Goal: Task Accomplishment & Management: Manage account settings

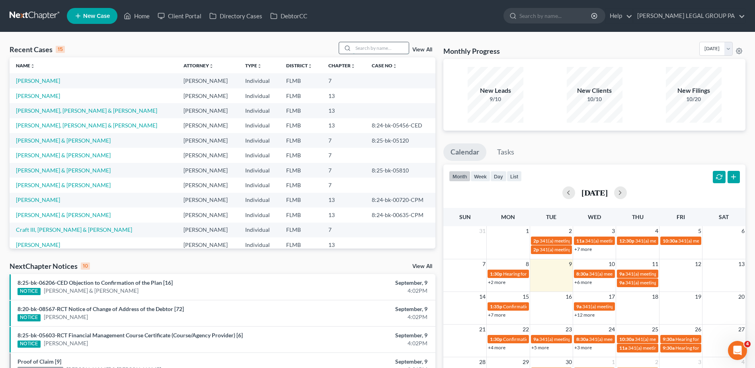
click at [358, 51] on input "search" at bounding box center [381, 48] width 56 height 12
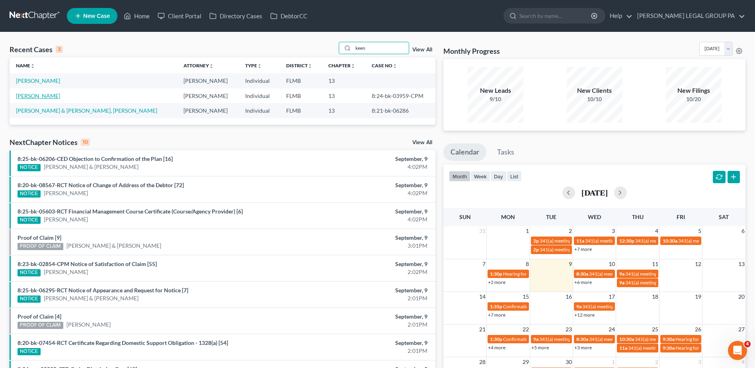
type input "keen"
click at [38, 94] on link "[PERSON_NAME]" at bounding box center [38, 95] width 44 height 7
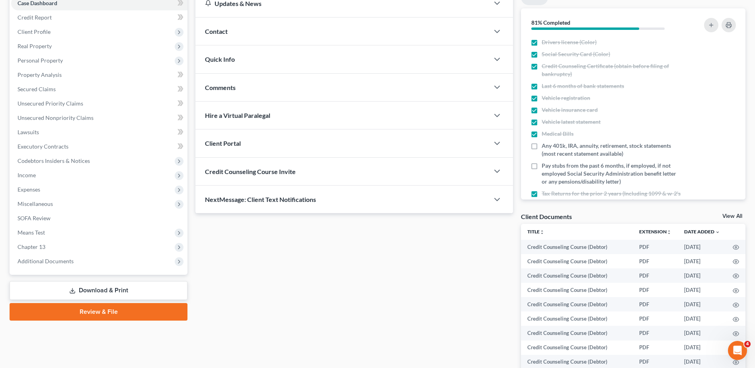
scroll to position [145, 0]
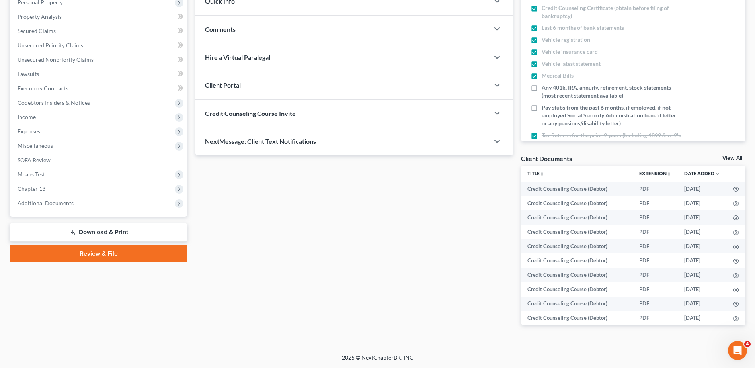
drag, startPoint x: 57, startPoint y: 203, endPoint x: 55, endPoint y: 215, distance: 11.2
click at [57, 203] on span "Additional Documents" at bounding box center [46, 202] width 56 height 7
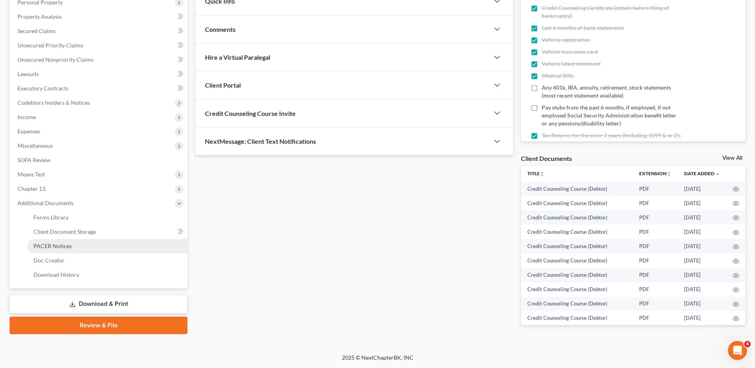
click at [57, 246] on span "PACER Notices" at bounding box center [52, 245] width 38 height 7
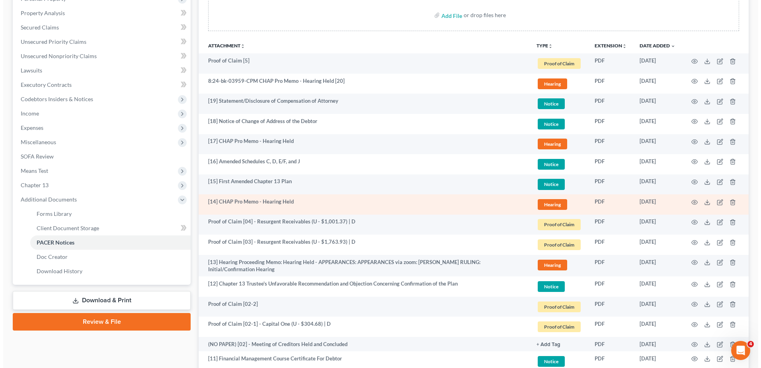
scroll to position [80, 0]
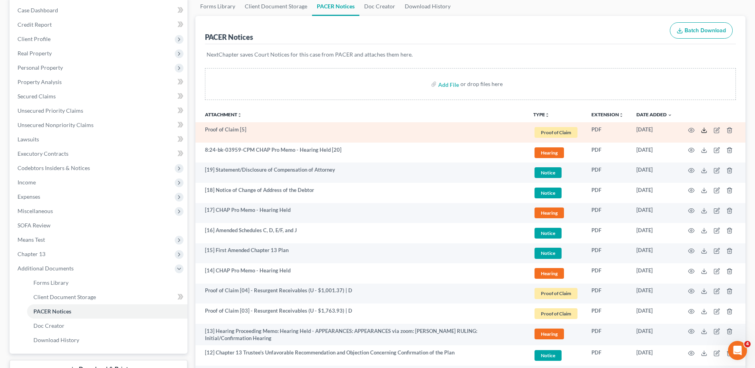
click at [704, 130] on polyline at bounding box center [704, 129] width 3 height 1
click at [705, 132] on icon at bounding box center [704, 130] width 6 height 6
click at [717, 129] on icon "button" at bounding box center [718, 129] width 4 height 4
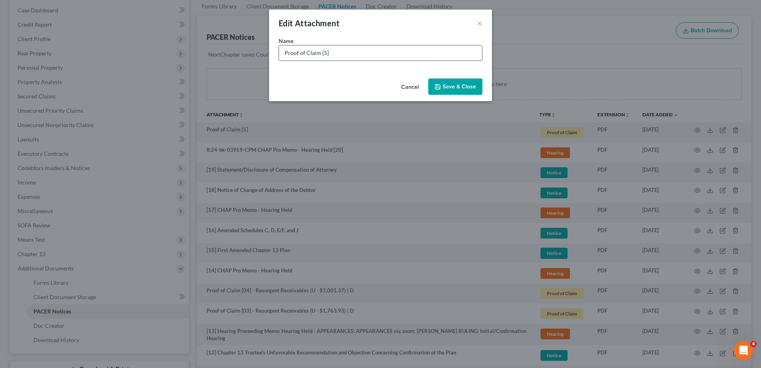
click at [347, 53] on input "Proof of Claim [5]" at bounding box center [380, 52] width 203 height 15
click at [322, 55] on input "Proof of Claim [5]" at bounding box center [380, 52] width 203 height 15
click at [383, 52] on input "Proof of Claim [05]" at bounding box center [380, 52] width 203 height 15
click at [397, 56] on input "Proof of Claim [05] - Vans Cars and Trucks (S - 7,061.82 @ 25.00%" at bounding box center [380, 52] width 203 height 15
click at [455, 53] on input "Proof of Claim [05] - Vans Cars and Trucks (S - $7,061.82 @ 25.00%" at bounding box center [380, 52] width 203 height 15
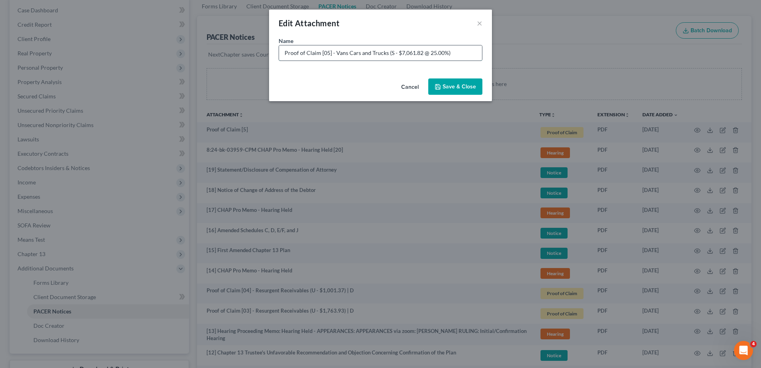
click at [446, 51] on input "Proof of Claim [05] - Vans Cars and Trucks (S - $7,061.82 @ 25.00%)" at bounding box center [380, 52] width 203 height 15
type input "Proof of Claim [05] - Vans Cars and Trucks (S - $7,061.82 @ 25.00% | A - $7,061…"
click at [461, 84] on span "Save & Close" at bounding box center [459, 86] width 33 height 7
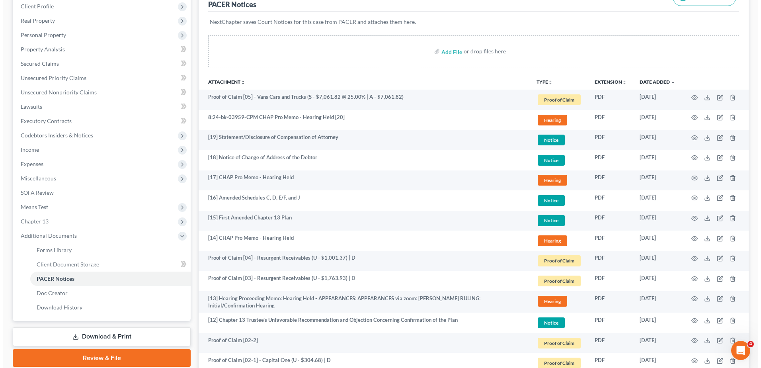
scroll to position [0, 0]
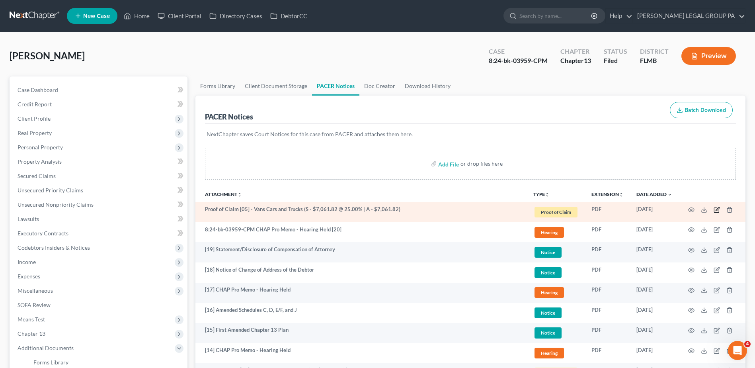
click at [716, 210] on icon "button" at bounding box center [717, 210] width 6 height 6
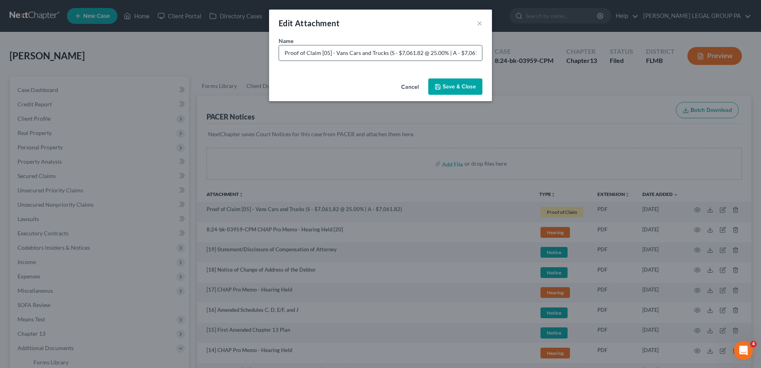
click at [458, 55] on input "Proof of Claim [05] - Vans Cars and Trucks (S - $7,061.82 @ 25.00% | A - $7,061…" at bounding box center [380, 52] width 203 height 15
type input "Proof of Claim [05] - Vans Cars and Trucks (S - $7,061.82 @ 25.00% | A - $7,061…"
click at [457, 85] on span "Save & Close" at bounding box center [459, 86] width 33 height 7
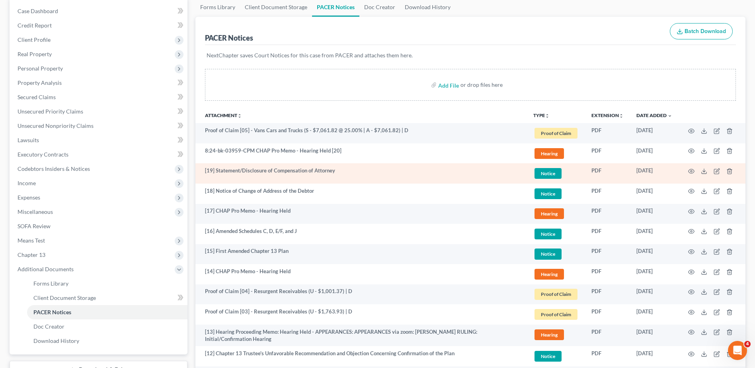
scroll to position [80, 0]
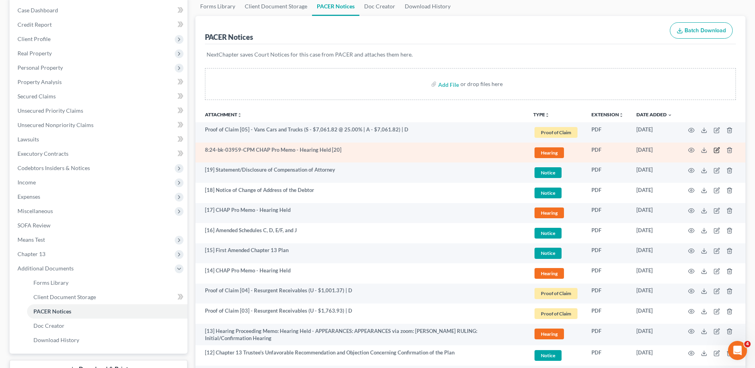
click at [719, 148] on icon "button" at bounding box center [718, 150] width 4 height 4
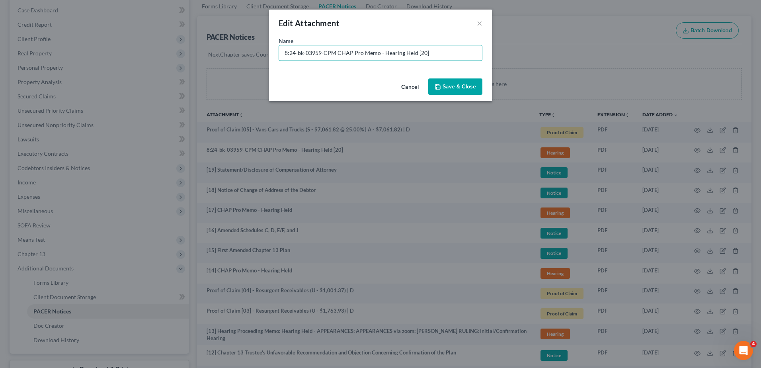
drag, startPoint x: 335, startPoint y: 53, endPoint x: -113, endPoint y: 38, distance: 449.0
click at [0, 38] on html "Home New Case Client Portal Directory Cases DebtorCC [PERSON_NAME] LEGAL GROUP …" at bounding box center [380, 339] width 761 height 838
type input "[20] CHAP Pro Memo - Hearing Held"
click at [471, 83] on span "Save & Close" at bounding box center [459, 86] width 33 height 7
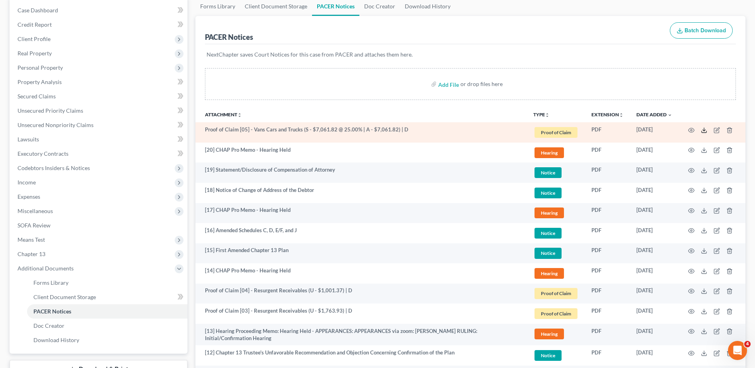
click at [704, 131] on icon at bounding box center [704, 130] width 6 height 6
